Goal: Find specific page/section

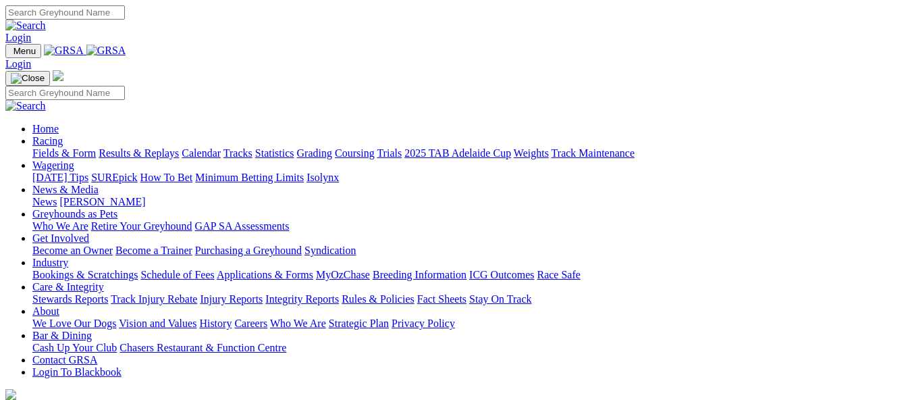
scroll to position [375, 0]
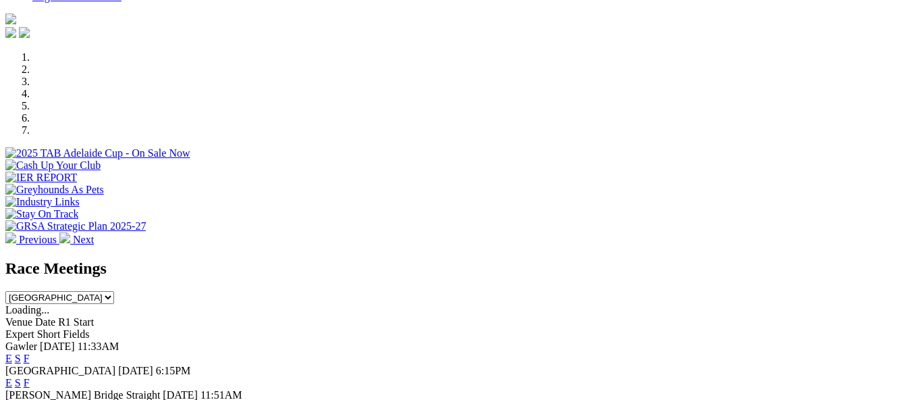
click at [30, 352] on link "F" at bounding box center [27, 357] width 6 height 11
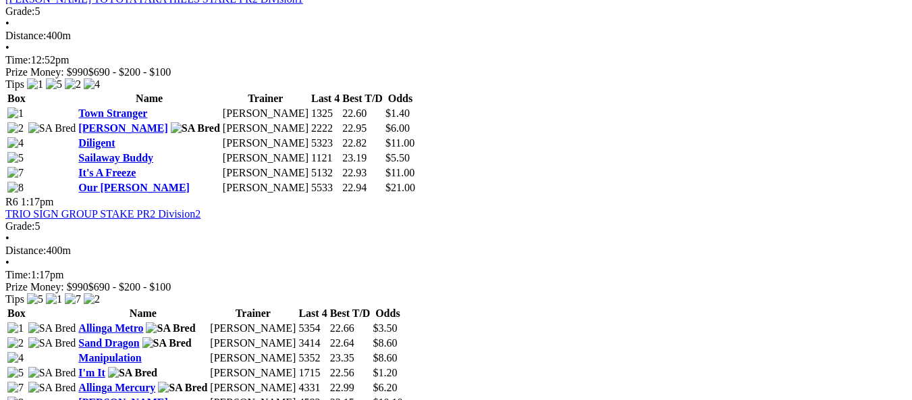
scroll to position [1485, 0]
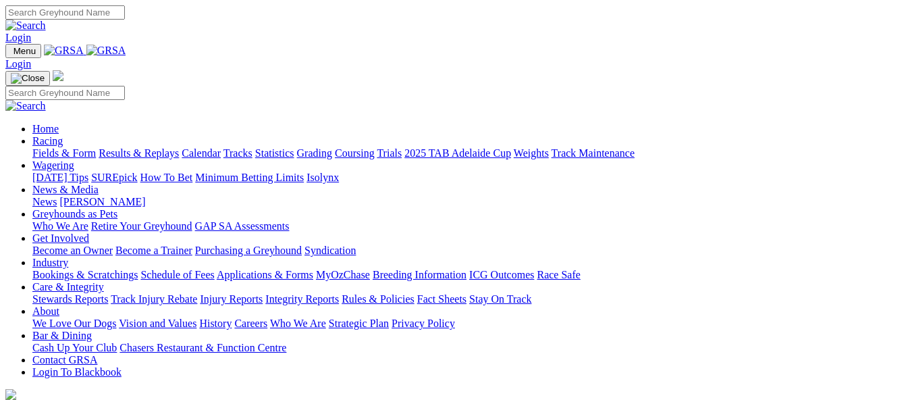
scroll to position [375, 0]
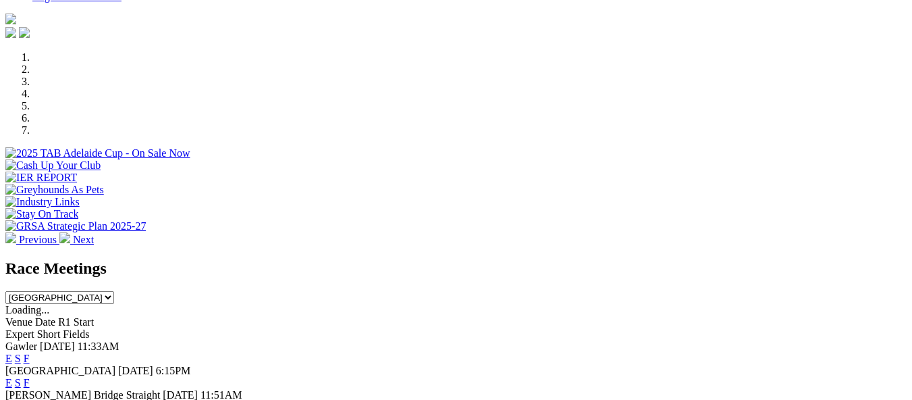
click at [30, 377] on link "F" at bounding box center [27, 382] width 6 height 11
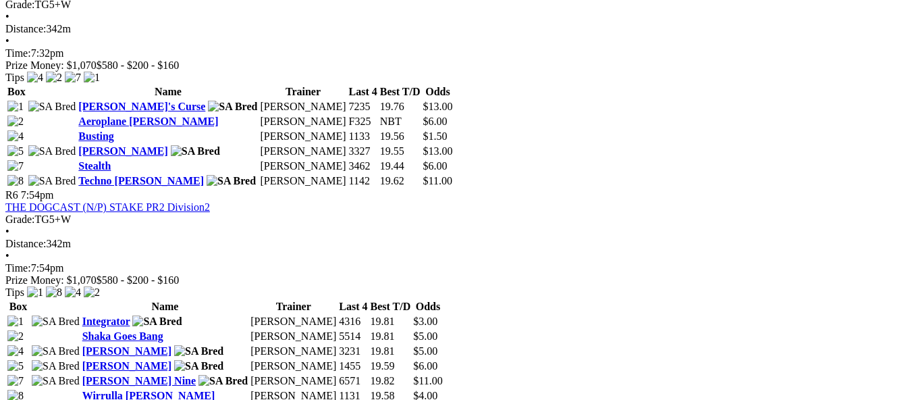
scroll to position [1620, 0]
